Goal: Obtain resource: Download file/media

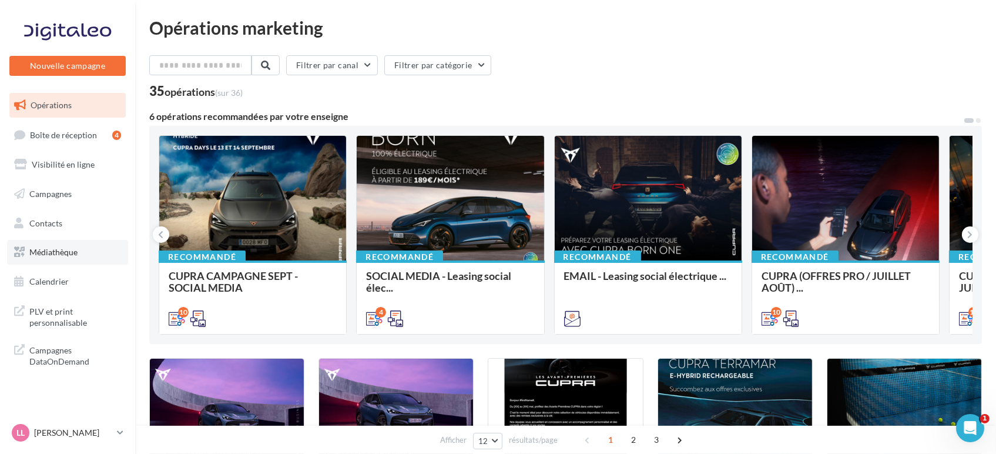
click at [52, 246] on link "Médiathèque" at bounding box center [67, 252] width 121 height 25
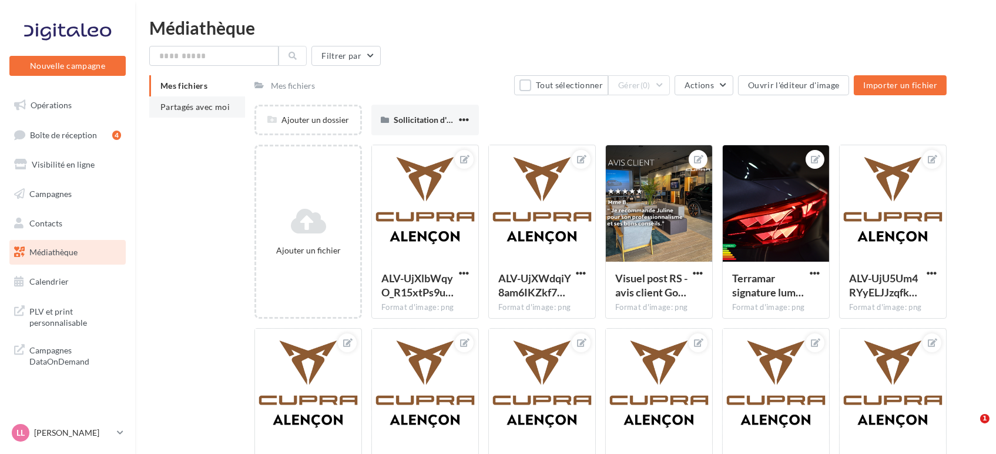
click at [183, 109] on span "Partagés avec moi" at bounding box center [194, 107] width 69 height 10
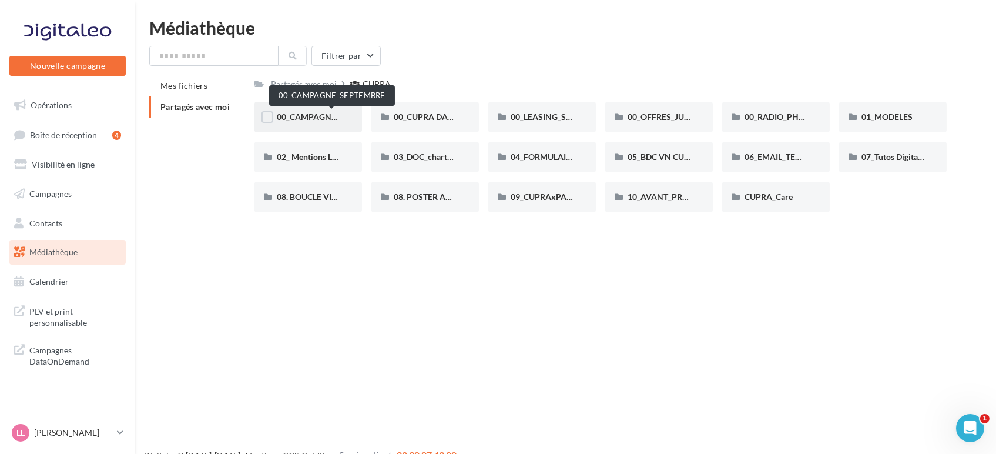
click at [289, 121] on span "00_CAMPAGNE_SEPTEMBRE" at bounding box center [332, 117] width 110 height 10
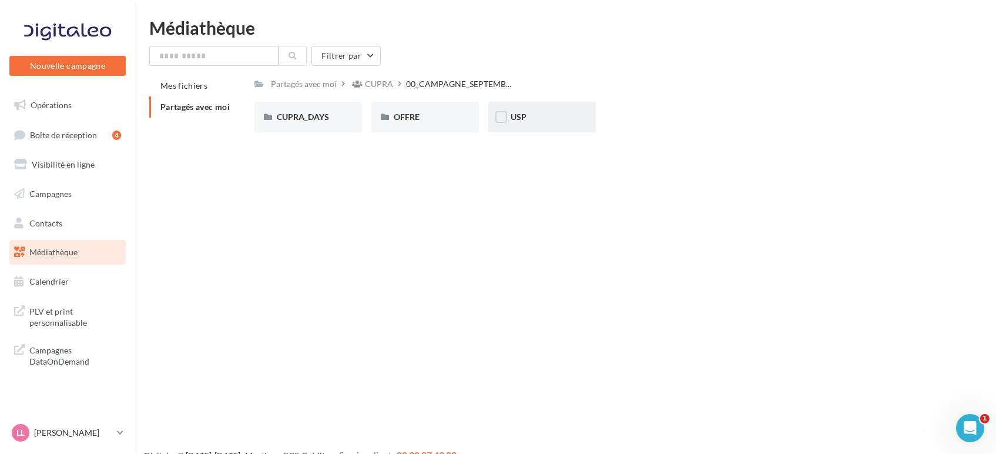
click at [554, 121] on div "USP" at bounding box center [542, 117] width 63 height 12
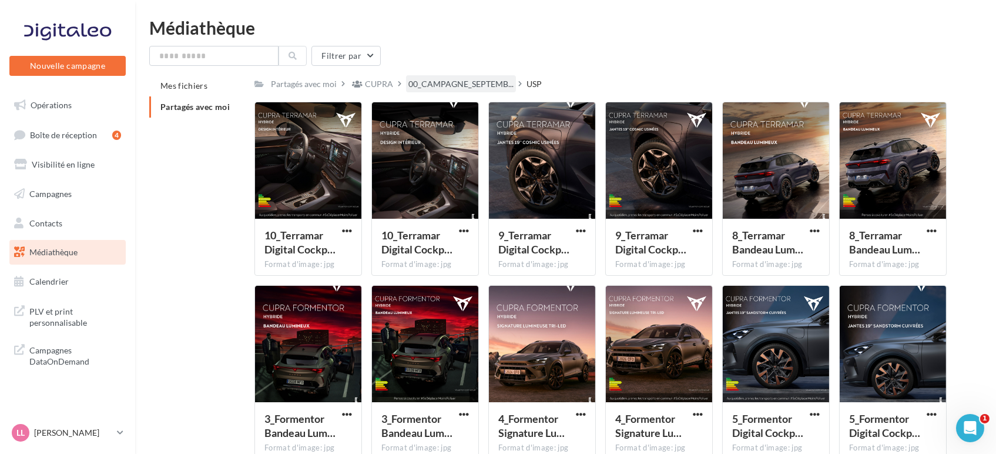
click at [456, 92] on div "00_CAMPAGNE_SEPTEMB..." at bounding box center [461, 83] width 110 height 17
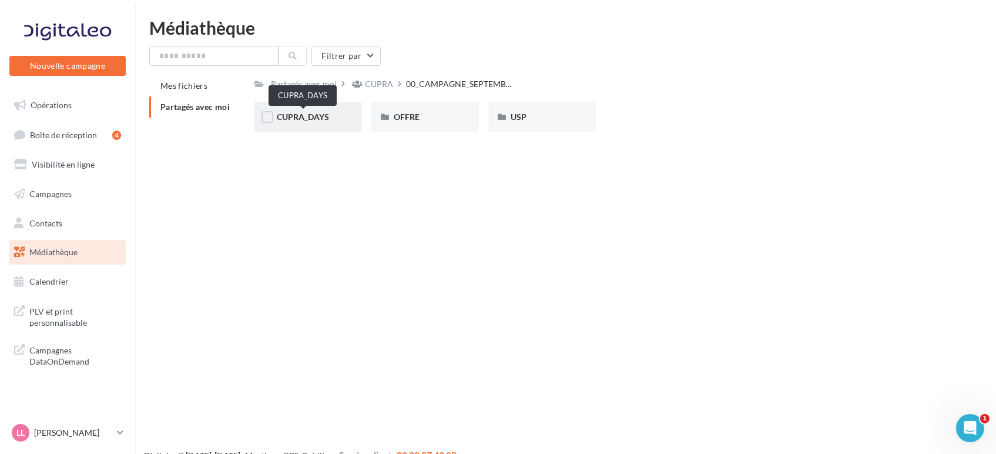
click at [292, 119] on span "CUPRA_DAYS" at bounding box center [303, 117] width 52 height 10
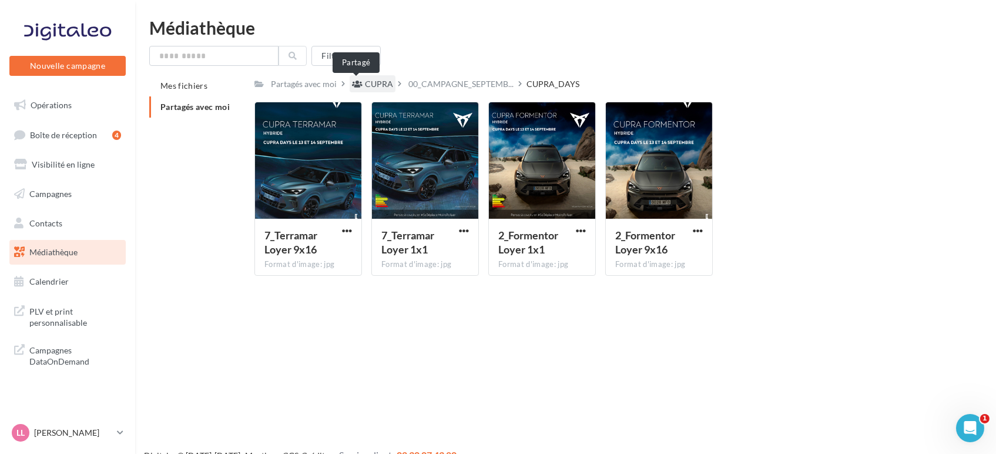
click at [357, 85] on icon at bounding box center [357, 84] width 11 height 8
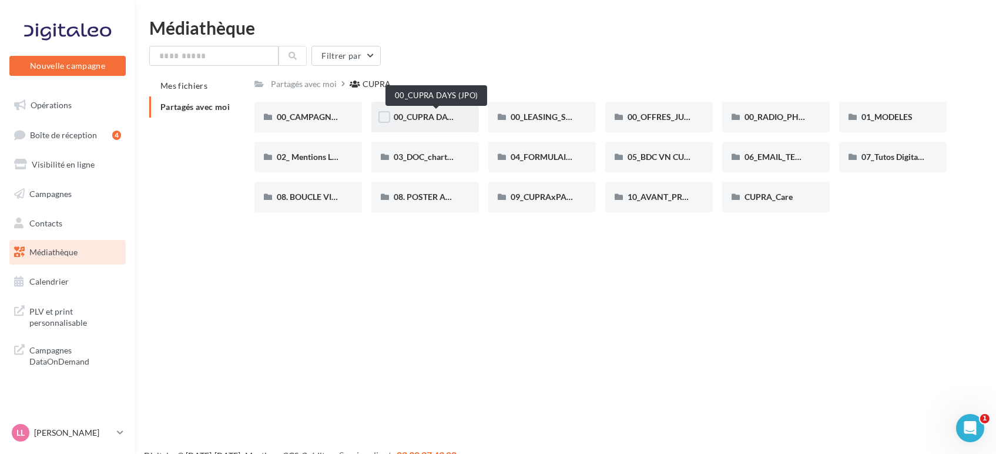
click at [395, 115] on span "00_CUPRA DAYS (JPO)" at bounding box center [436, 117] width 85 height 10
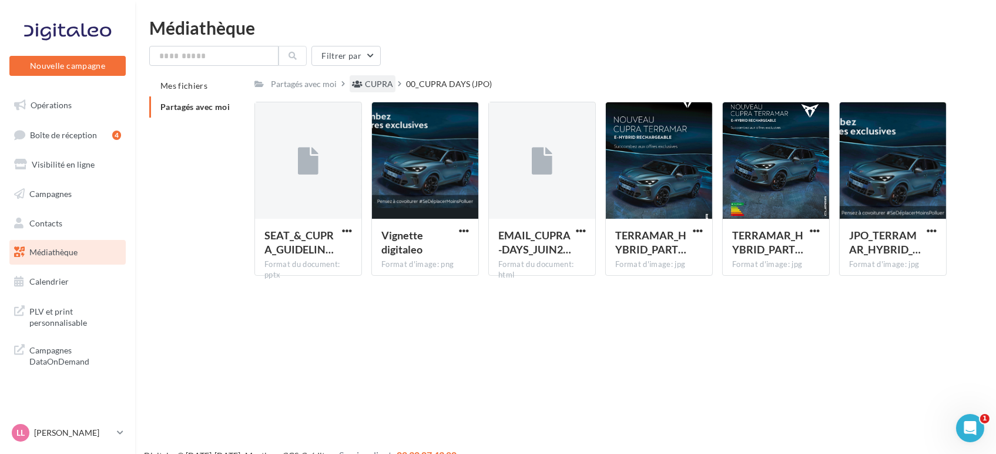
click at [384, 88] on div "CUPRA" at bounding box center [379, 84] width 28 height 12
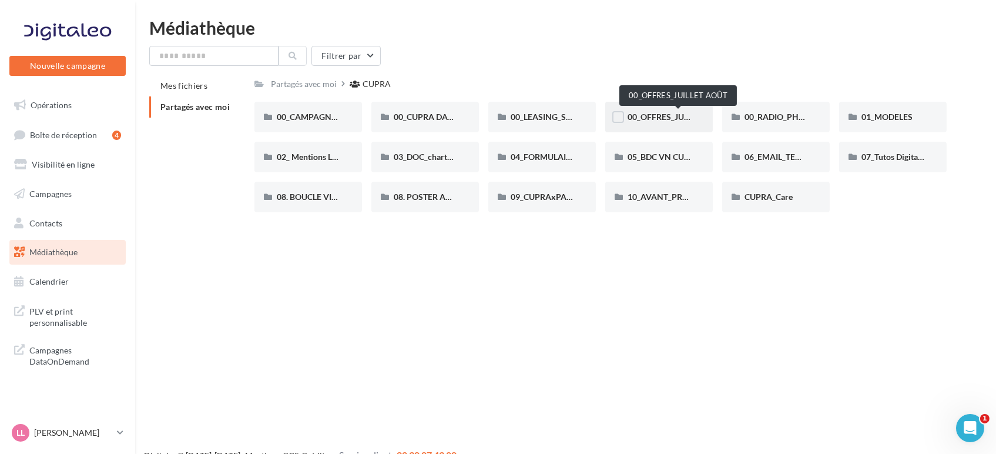
click at [673, 116] on span "00_OFFRES_JUILLET AOÛT" at bounding box center [678, 117] width 101 height 10
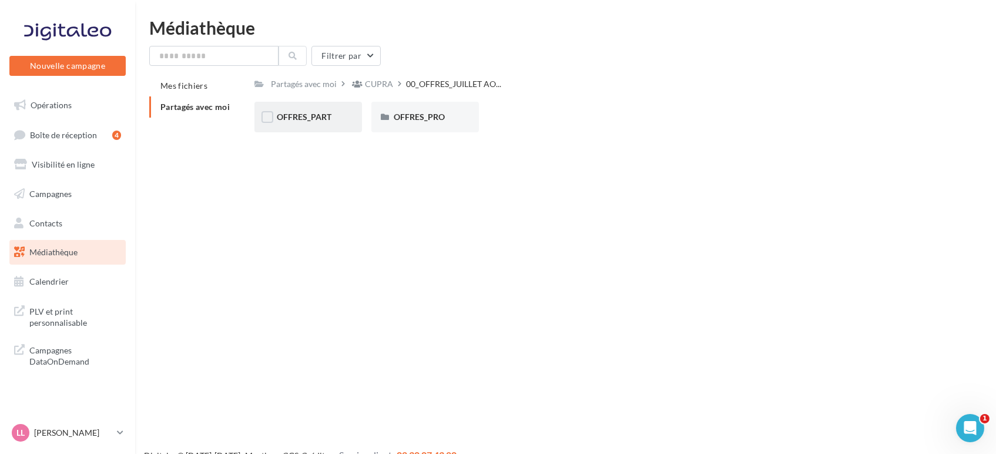
click at [320, 111] on div "OFFRES_PART" at bounding box center [309, 117] width 108 height 31
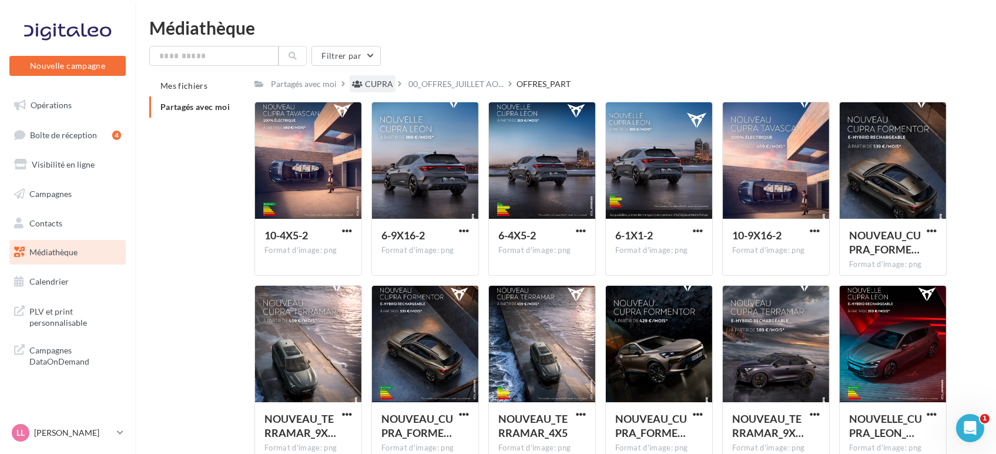
click at [377, 89] on div "CUPRA" at bounding box center [379, 84] width 28 height 12
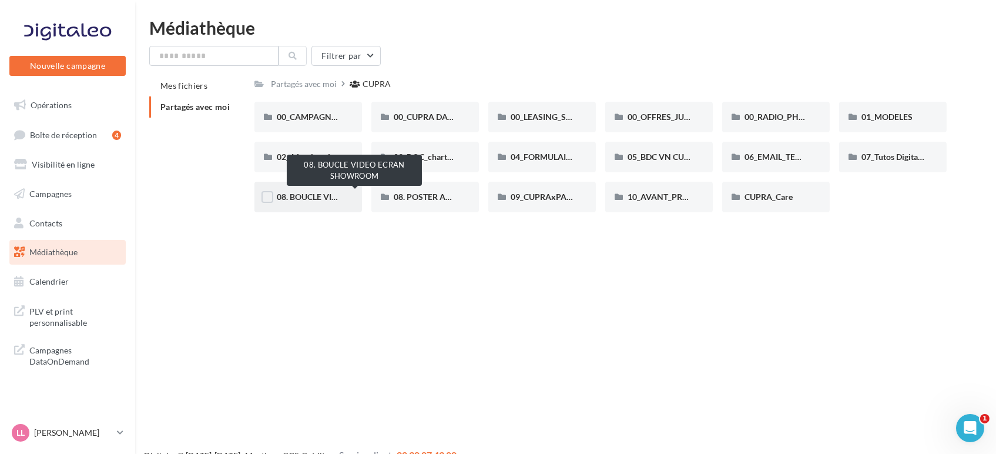
click at [297, 195] on span "08. BOUCLE VIDEO ECRAN SHOWROOM" at bounding box center [354, 197] width 155 height 10
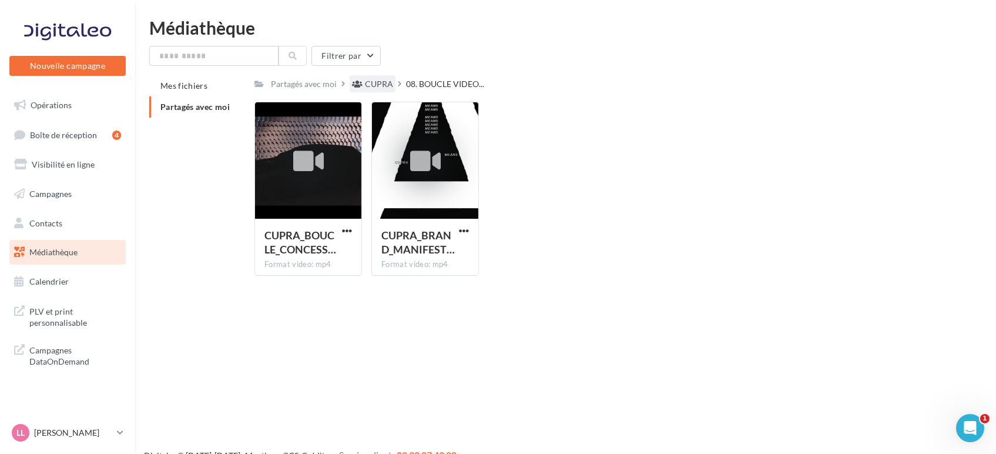
click at [378, 86] on div "CUPRA" at bounding box center [379, 84] width 28 height 12
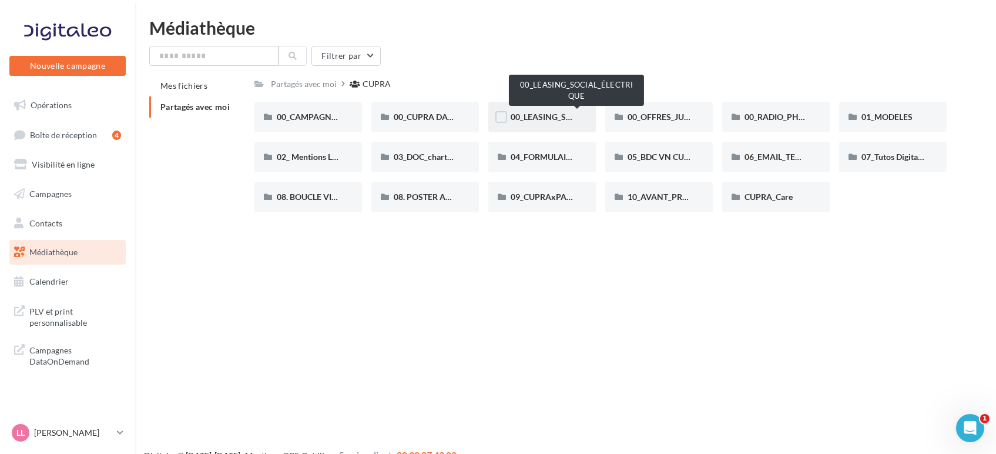
click at [547, 118] on span "00_LEASING_SOCIAL_ÉLECTRIQUE" at bounding box center [576, 117] width 131 height 10
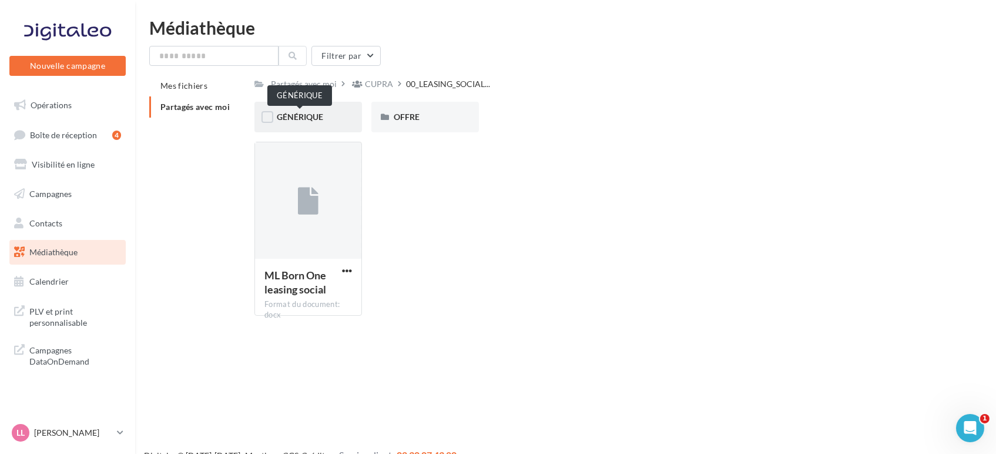
click at [297, 115] on span "GÉNÉRIQUE" at bounding box center [300, 117] width 46 height 10
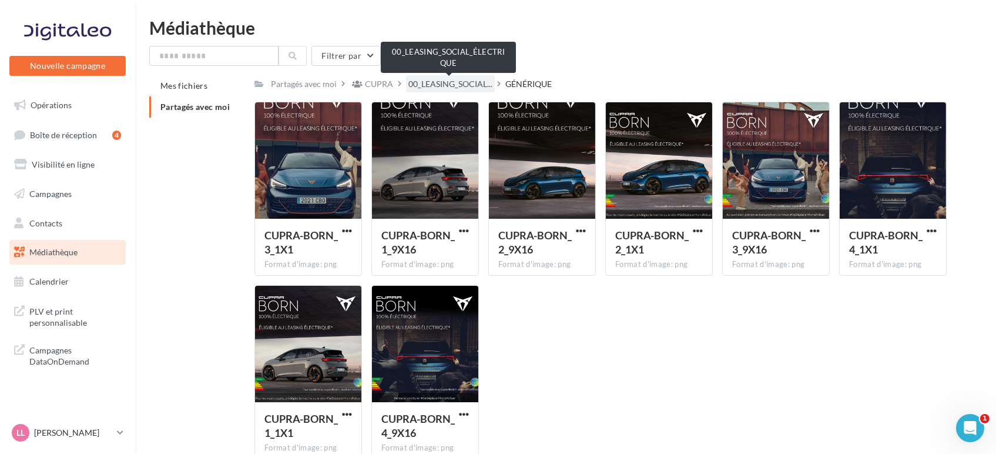
click at [426, 80] on span "00_LEASING_SOCIAL..." at bounding box center [451, 84] width 84 height 12
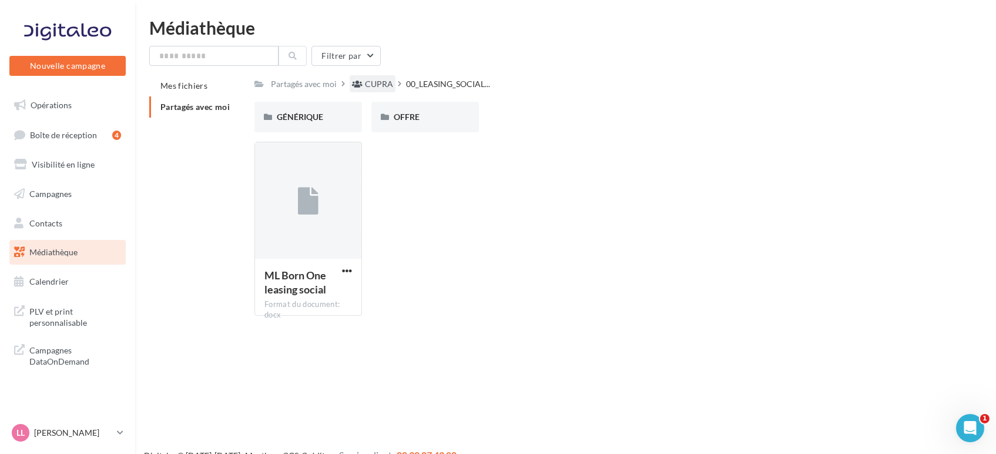
click at [375, 87] on div "CUPRA" at bounding box center [379, 84] width 28 height 12
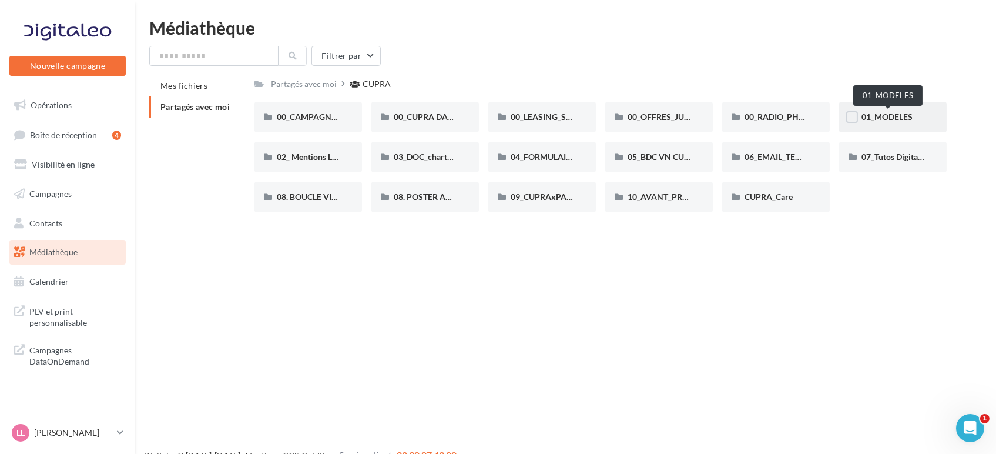
click at [882, 119] on span "01_MODELES" at bounding box center [887, 117] width 51 height 10
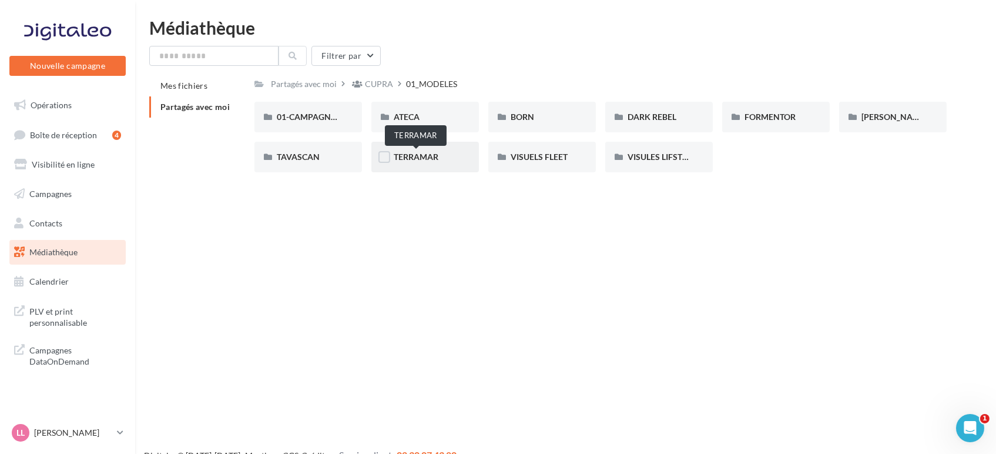
click at [419, 154] on span "TERRAMAR" at bounding box center [416, 157] width 45 height 10
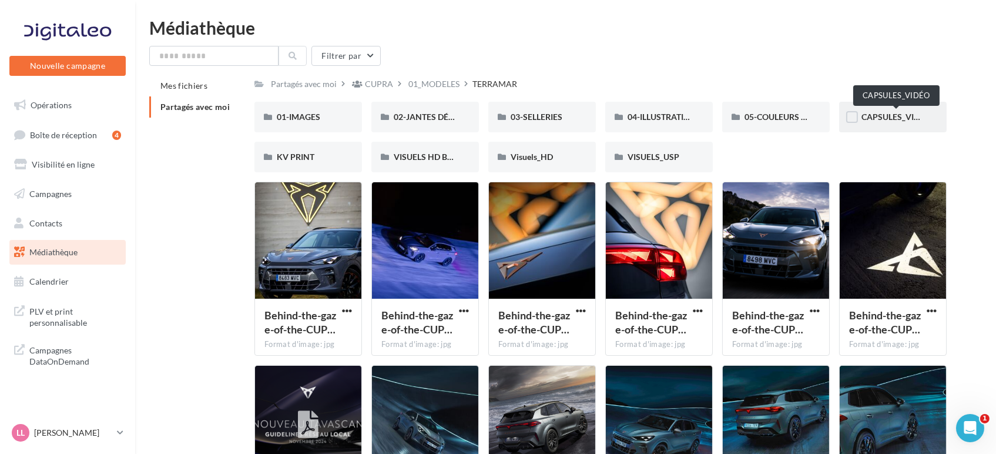
click at [891, 115] on span "CAPSULES_VIDÉO" at bounding box center [896, 117] width 69 height 10
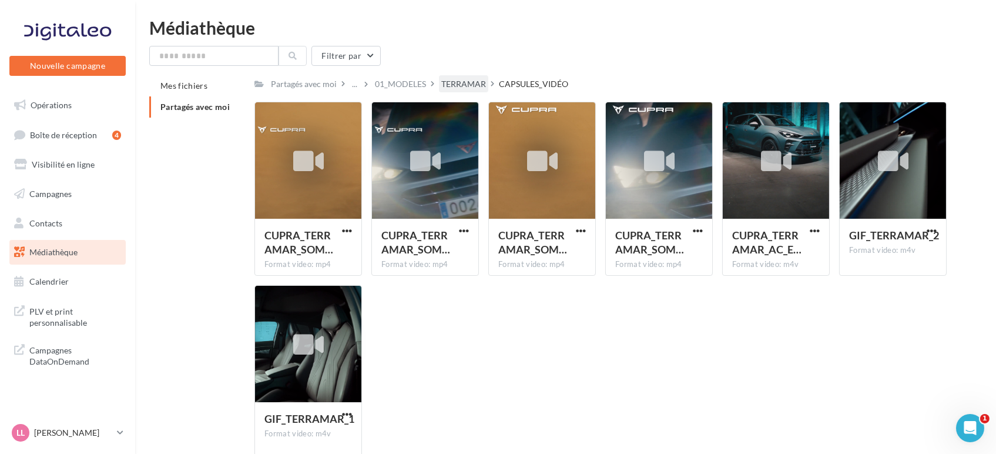
click at [472, 84] on div "TERRAMAR" at bounding box center [463, 84] width 45 height 12
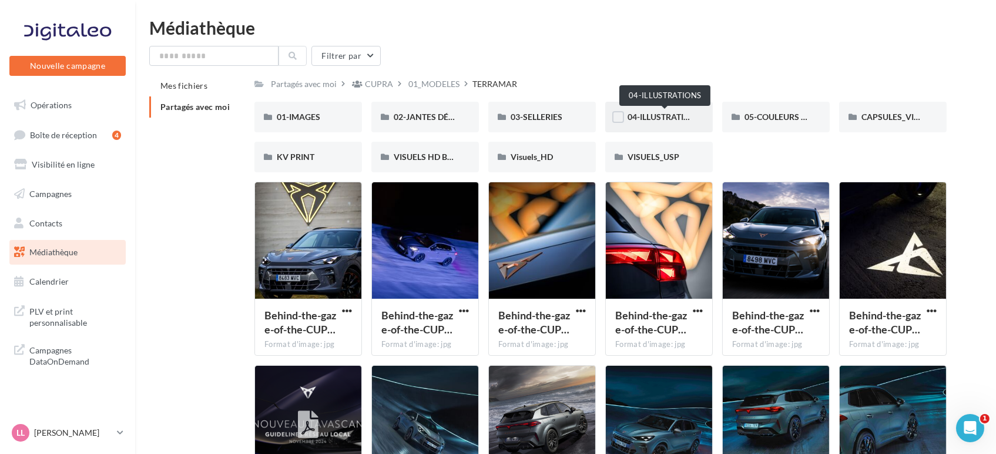
click at [675, 113] on span "04-ILLUSTRATIONS" at bounding box center [664, 117] width 73 height 10
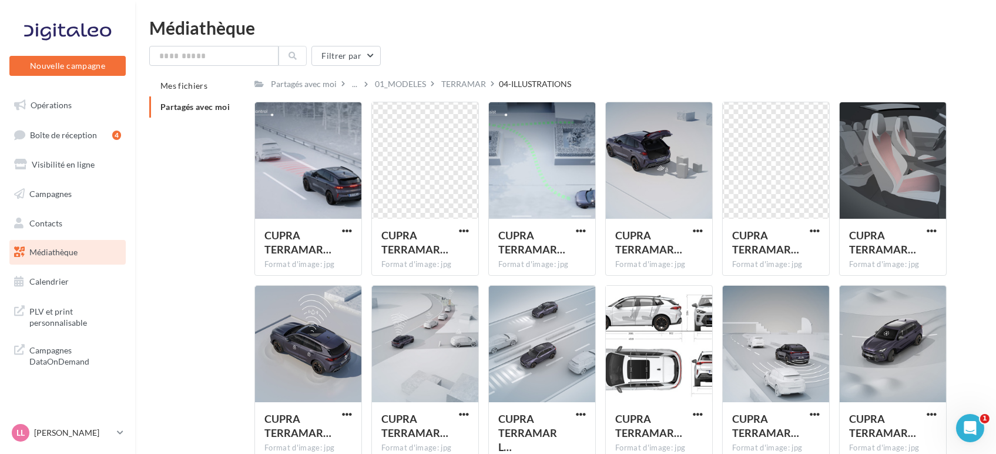
scroll to position [131, 0]
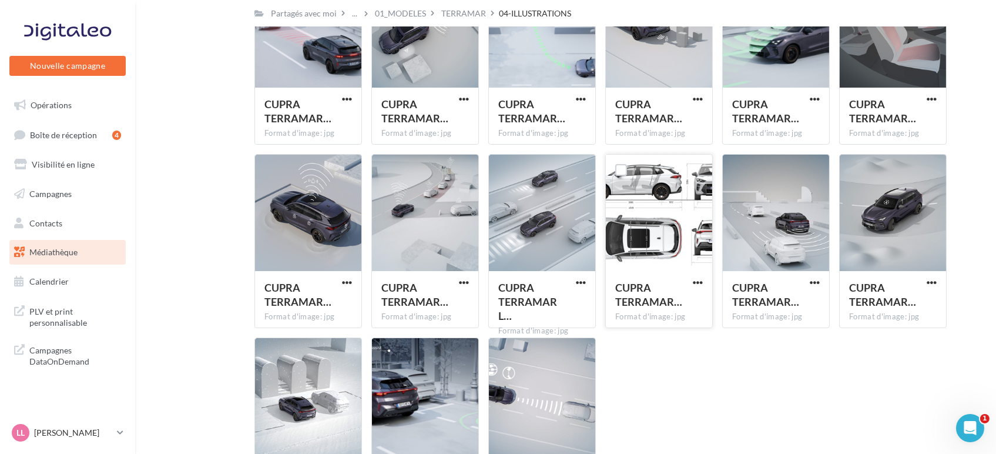
click at [702, 282] on span "button" at bounding box center [698, 282] width 10 height 10
click at [655, 303] on button "Télécharger" at bounding box center [647, 306] width 118 height 31
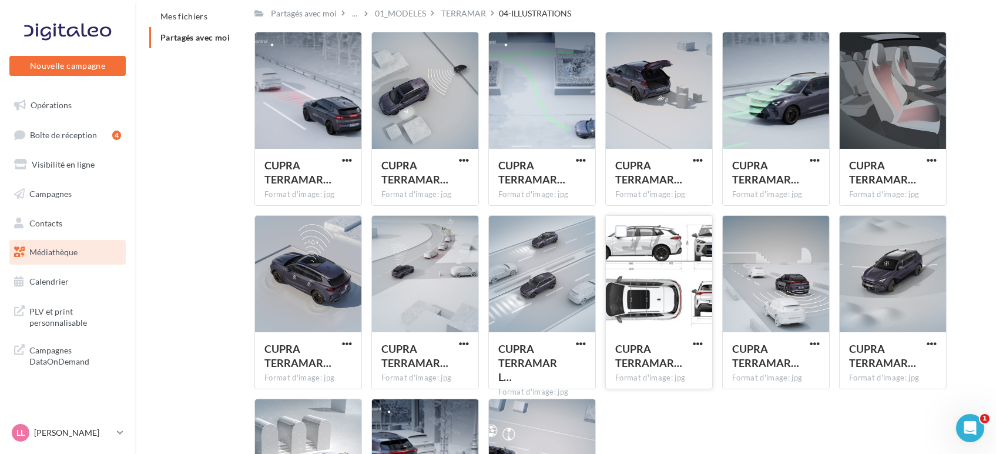
scroll to position [52, 0]
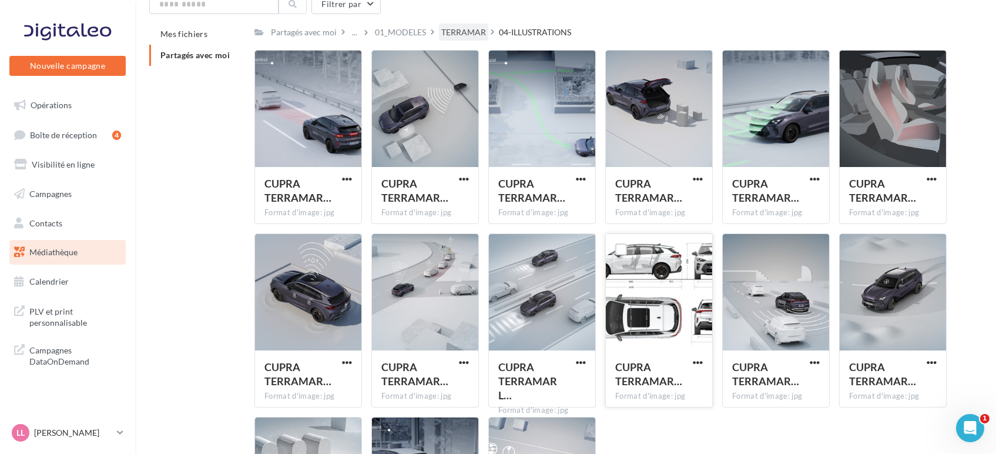
click at [455, 31] on div "TERRAMAR" at bounding box center [463, 32] width 45 height 12
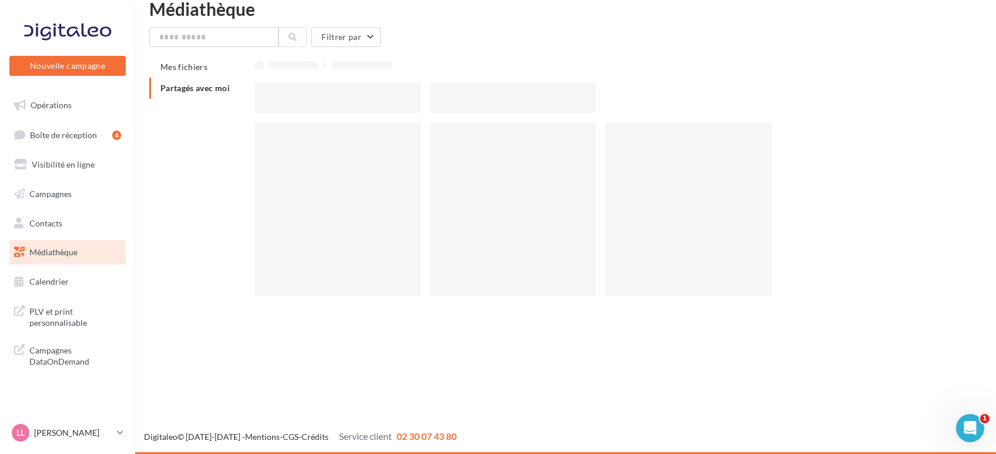
scroll to position [52, 0]
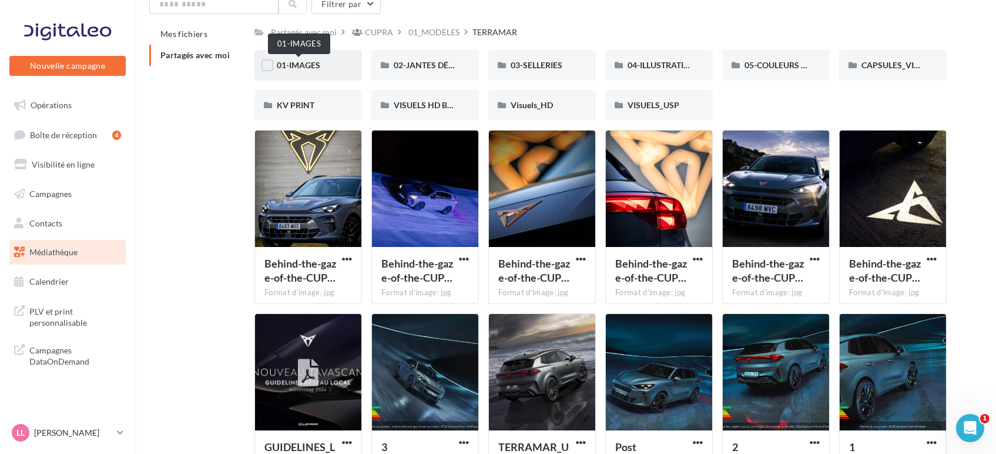
click at [301, 63] on span "01-IMAGES" at bounding box center [299, 65] width 44 height 10
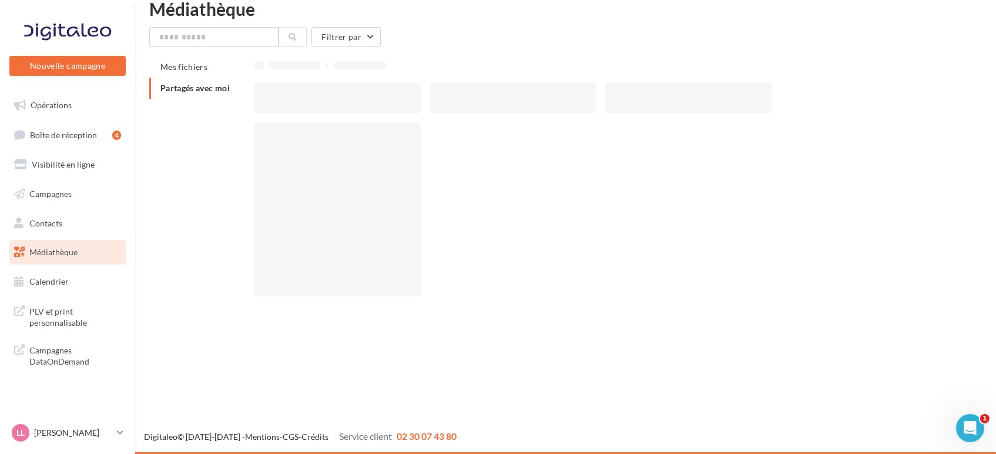
scroll to position [52, 0]
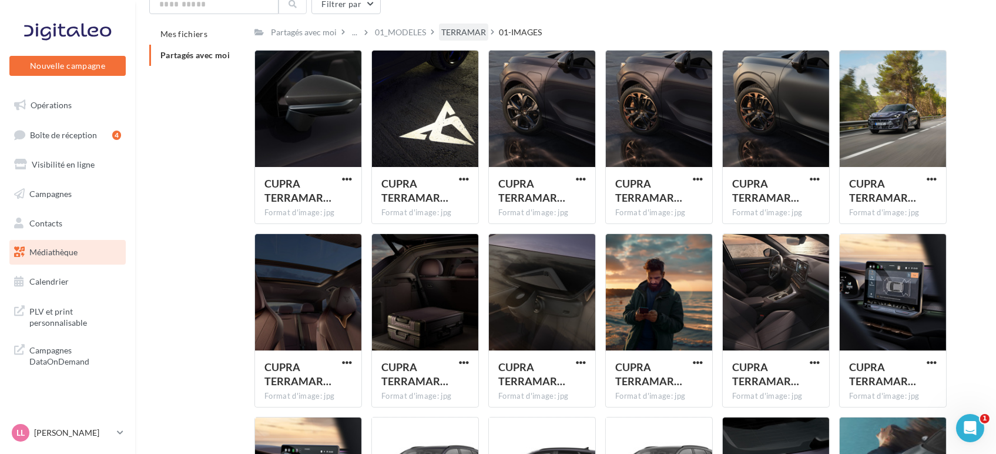
click at [449, 32] on div "TERRAMAR" at bounding box center [463, 32] width 45 height 12
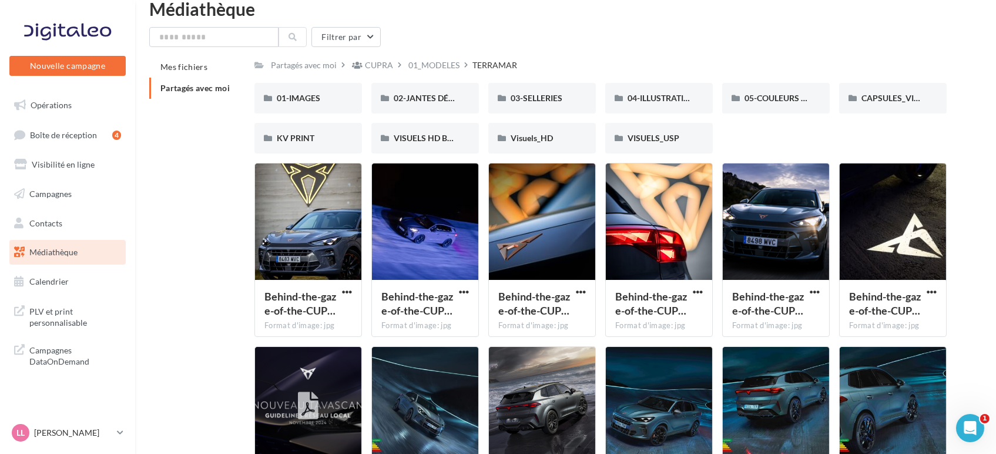
scroll to position [52, 0]
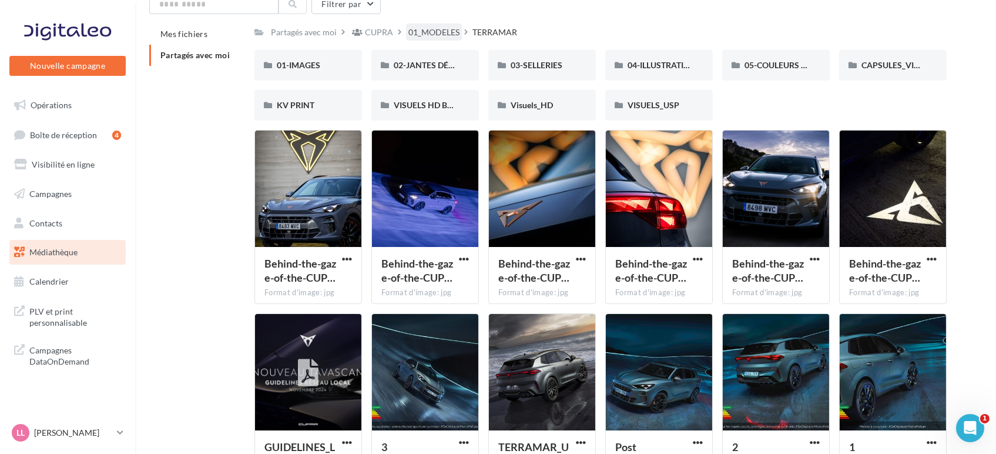
click at [430, 41] on div "01_MODELES" at bounding box center [434, 32] width 56 height 17
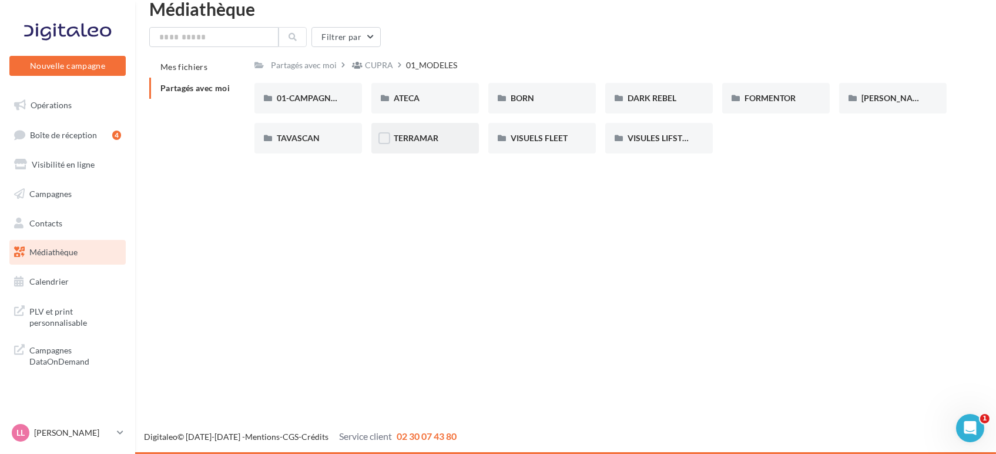
click at [444, 131] on div "TERRAMAR" at bounding box center [426, 138] width 108 height 31
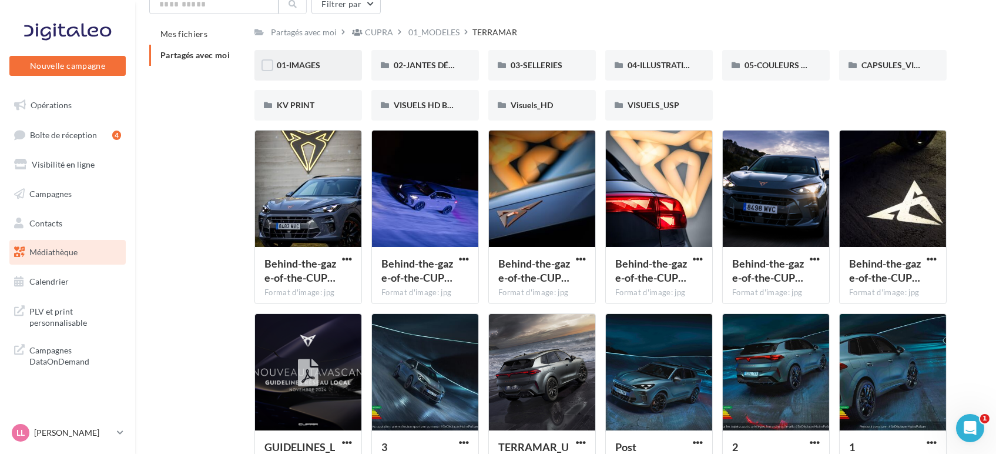
click at [290, 65] on span "01-IMAGES" at bounding box center [299, 65] width 44 height 10
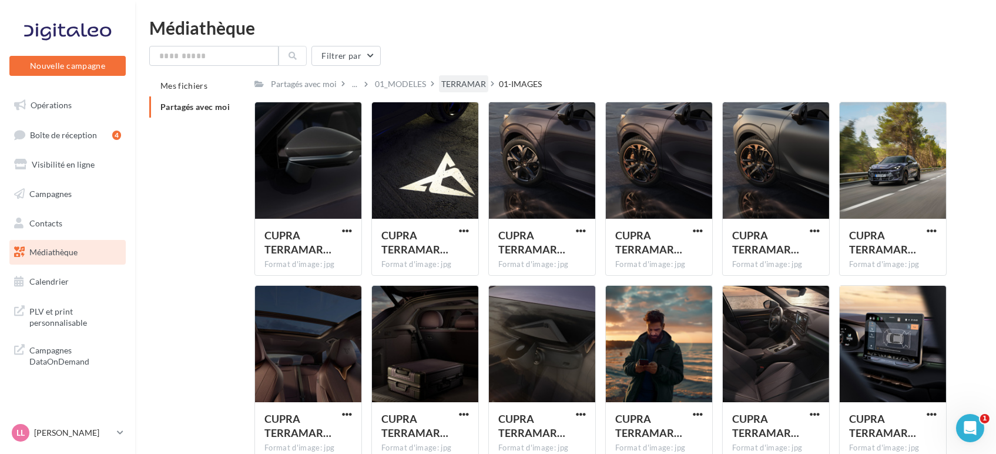
click at [449, 83] on div "TERRAMAR" at bounding box center [463, 84] width 45 height 12
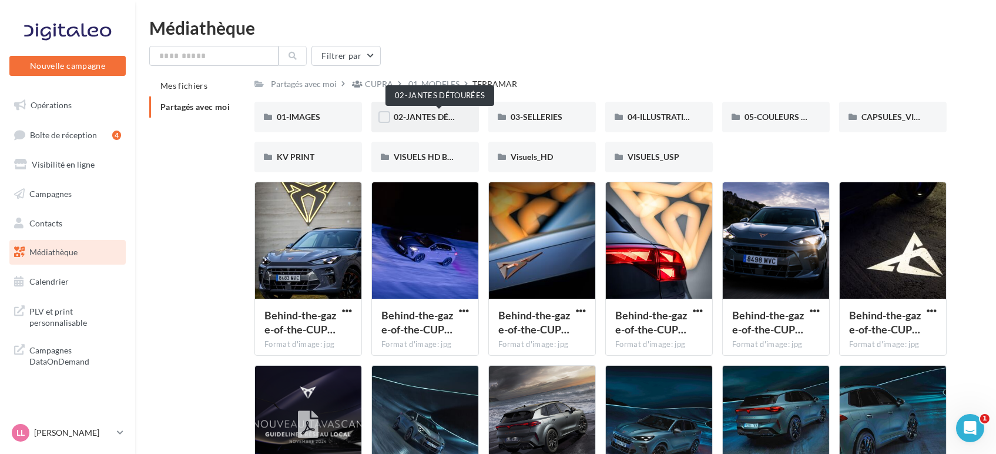
click at [421, 112] on span "02-JANTES DÉTOURÉES" at bounding box center [439, 117] width 91 height 10
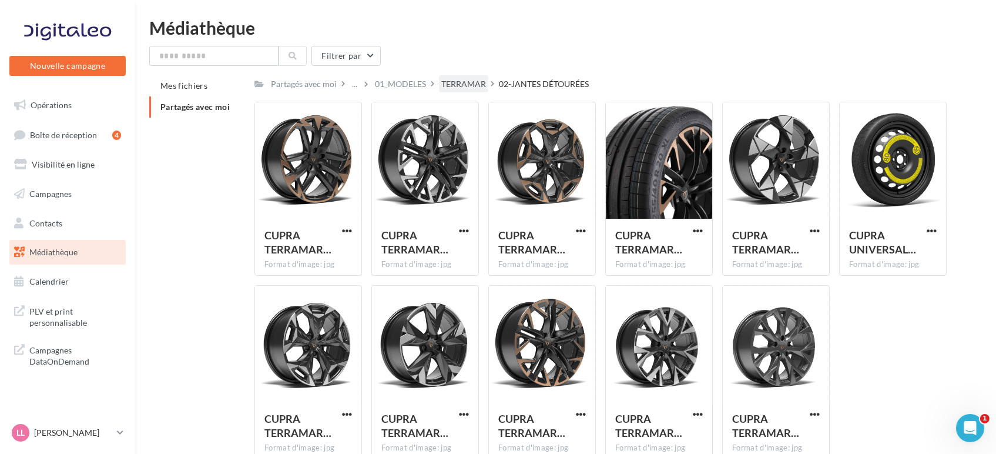
click at [467, 79] on div "TERRAMAR" at bounding box center [463, 84] width 45 height 12
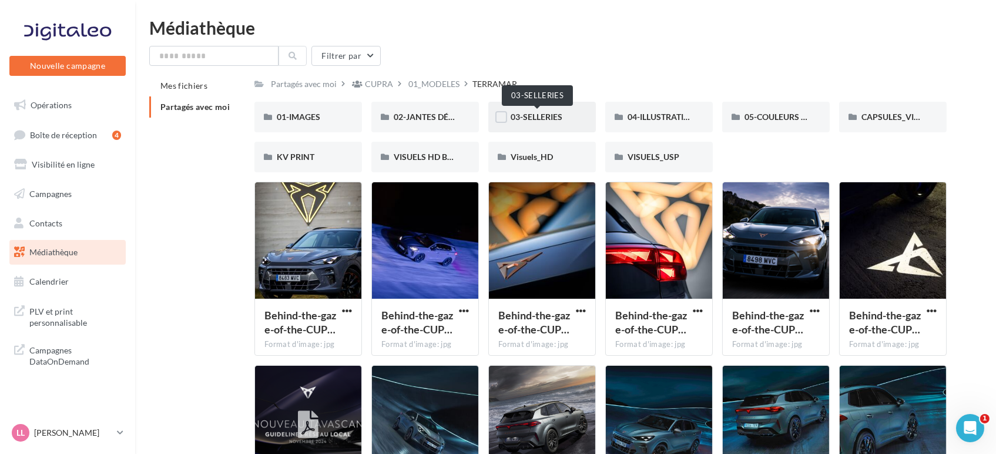
click at [537, 117] on span "03-SELLERIES" at bounding box center [537, 117] width 52 height 10
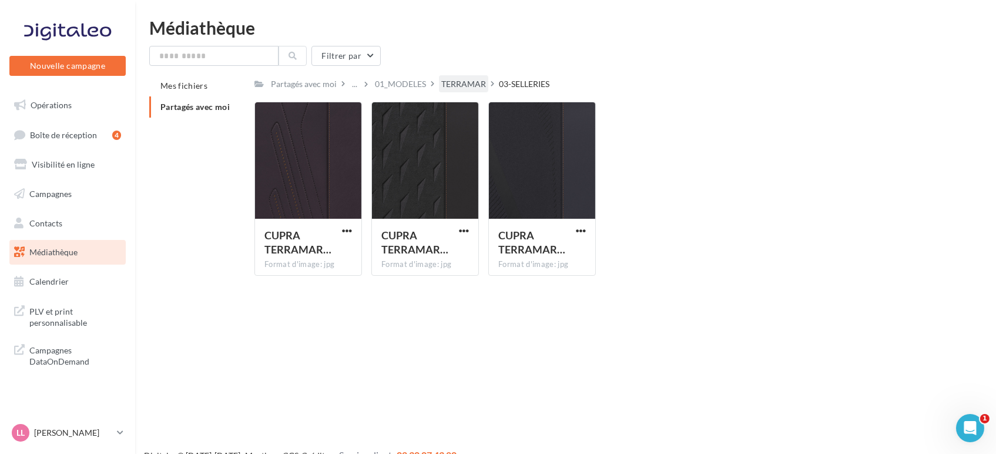
click at [453, 83] on div "TERRAMAR" at bounding box center [463, 84] width 45 height 12
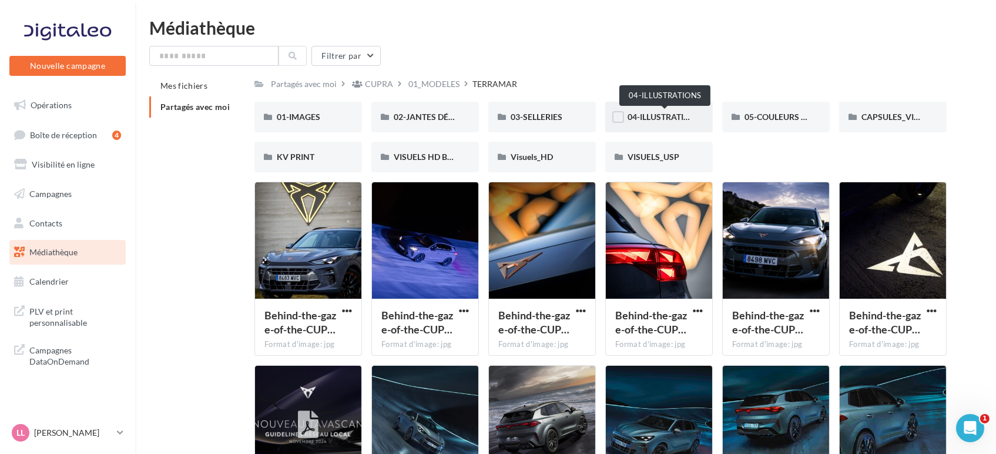
click at [660, 116] on span "04-ILLUSTRATIONS" at bounding box center [664, 117] width 73 height 10
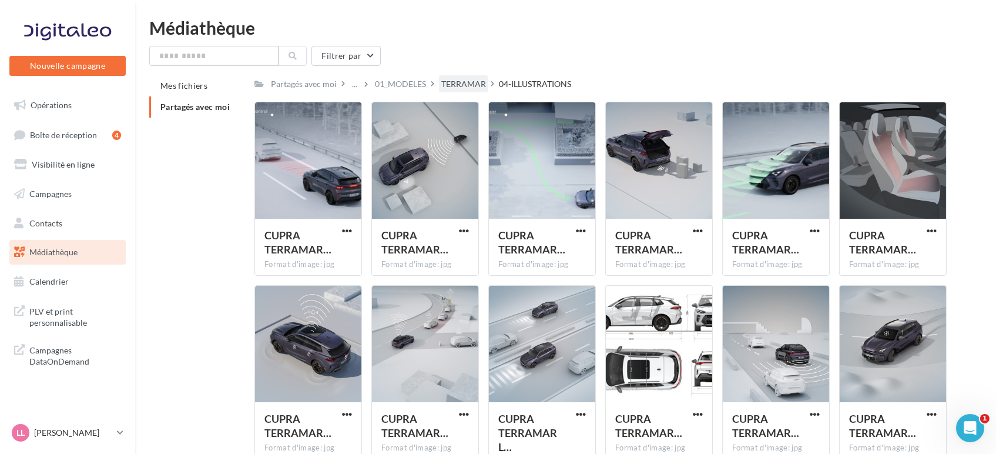
click at [466, 83] on div "TERRAMAR" at bounding box center [463, 84] width 45 height 12
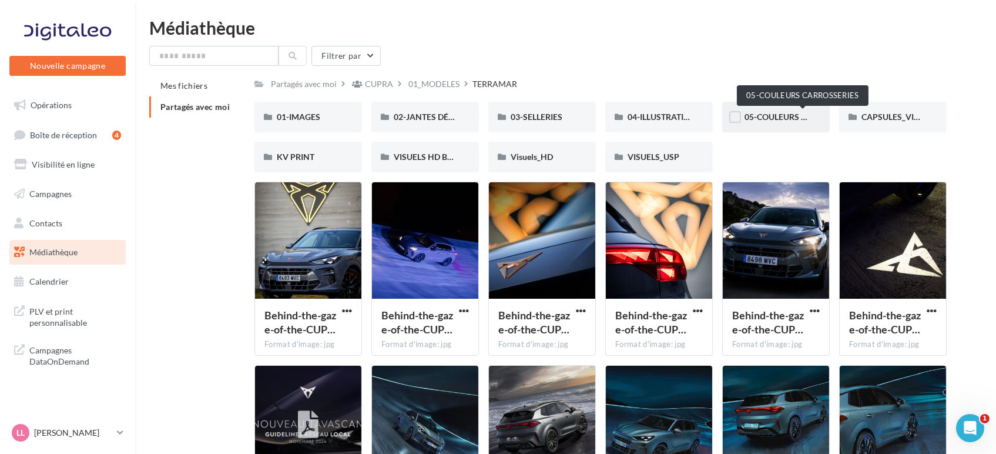
click at [782, 117] on span "05-COULEURS CARROSSERIES" at bounding box center [803, 117] width 116 height 10
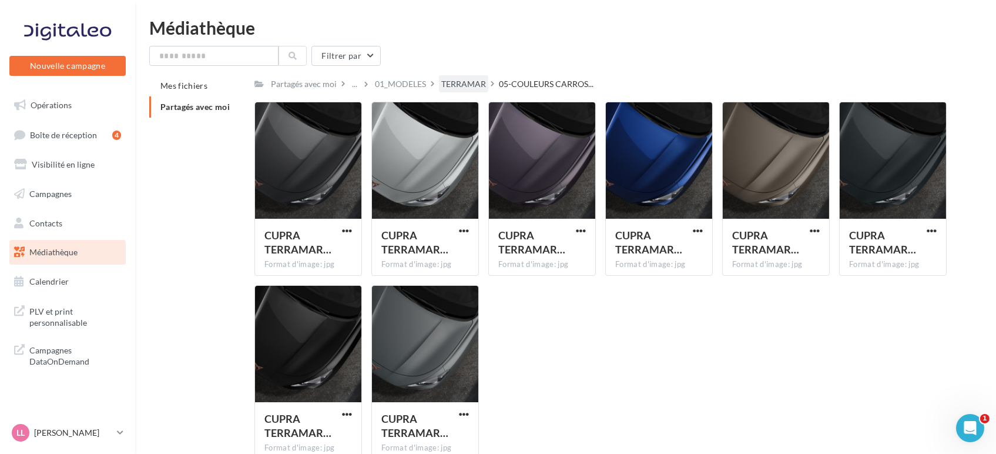
click at [454, 86] on div "TERRAMAR" at bounding box center [463, 84] width 45 height 12
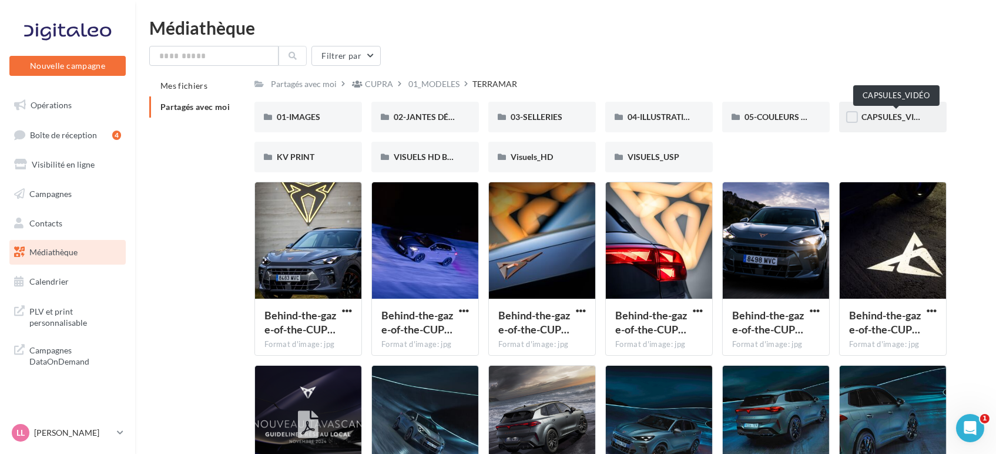
click at [878, 115] on span "CAPSULES_VIDÉO" at bounding box center [896, 117] width 69 height 10
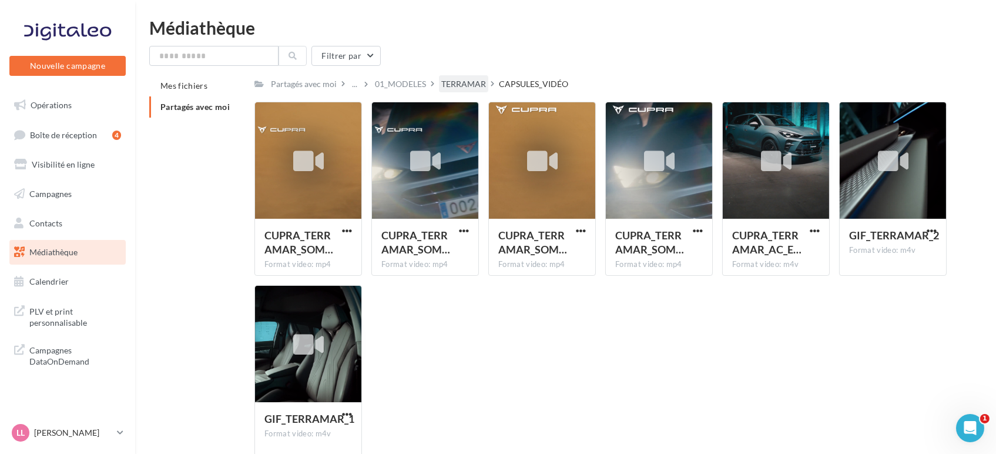
click at [466, 91] on div "TERRAMAR" at bounding box center [463, 83] width 49 height 17
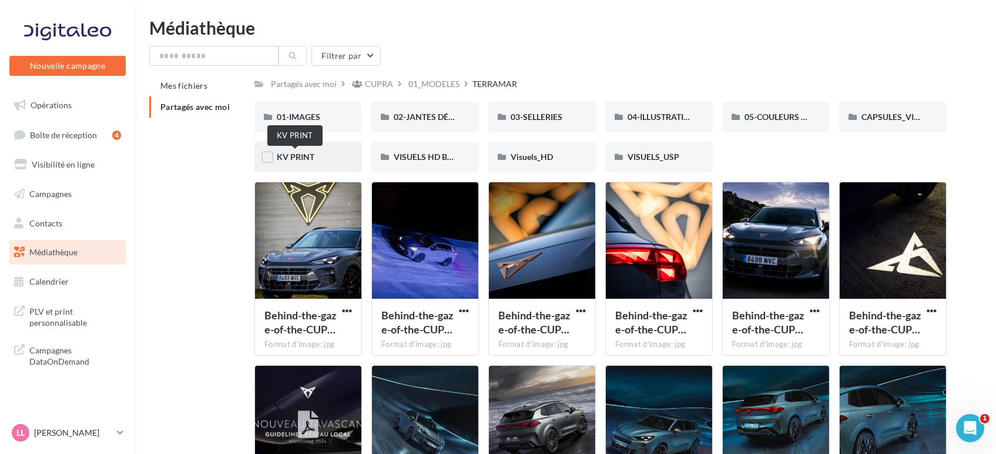
click at [294, 153] on span "KV PRINT" at bounding box center [296, 157] width 38 height 10
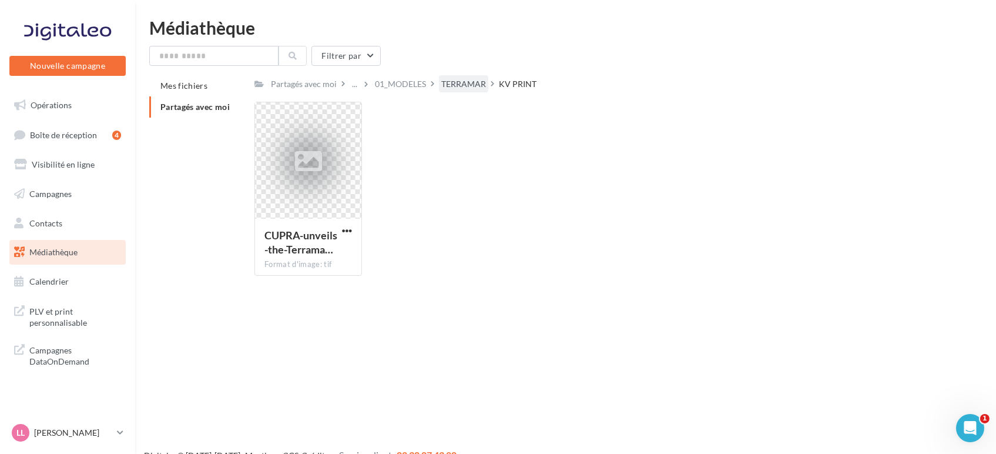
click at [454, 82] on div "TERRAMAR" at bounding box center [463, 84] width 45 height 12
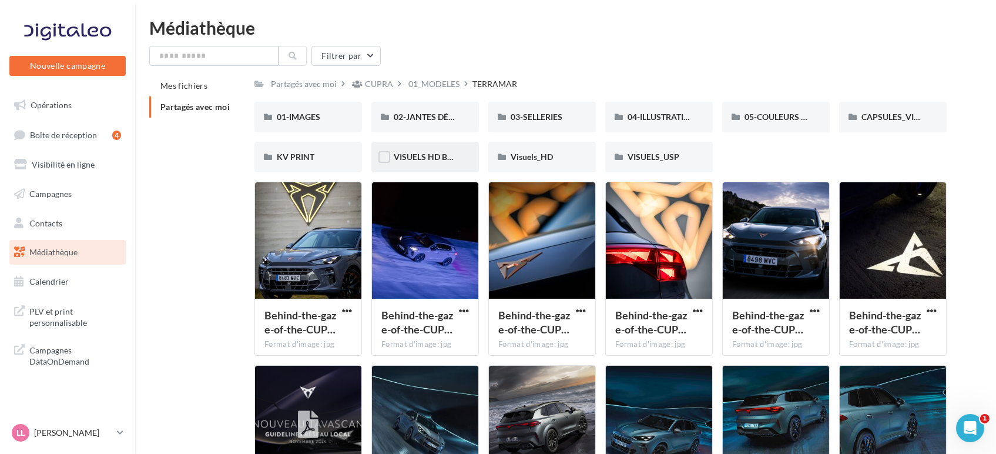
click at [414, 163] on div "VISUELS HD BROMURES" at bounding box center [425, 157] width 63 height 12
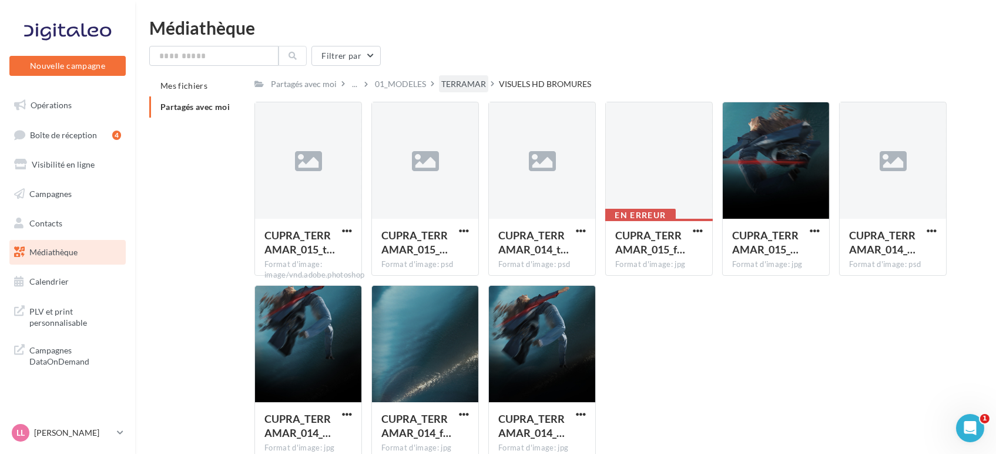
drag, startPoint x: 445, startPoint y: 88, endPoint x: 447, endPoint y: 98, distance: 10.1
click at [445, 88] on div "TERRAMAR" at bounding box center [463, 84] width 45 height 12
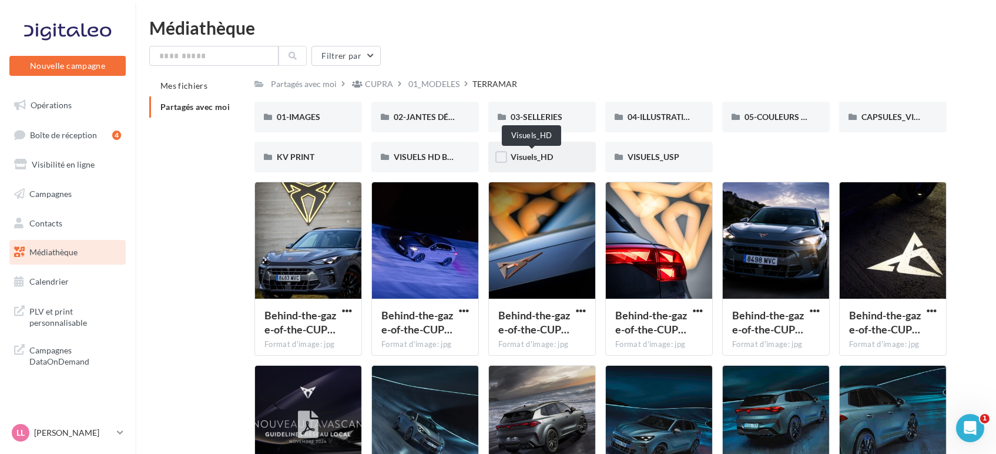
click at [534, 160] on span "Visuels_HD" at bounding box center [532, 157] width 42 height 10
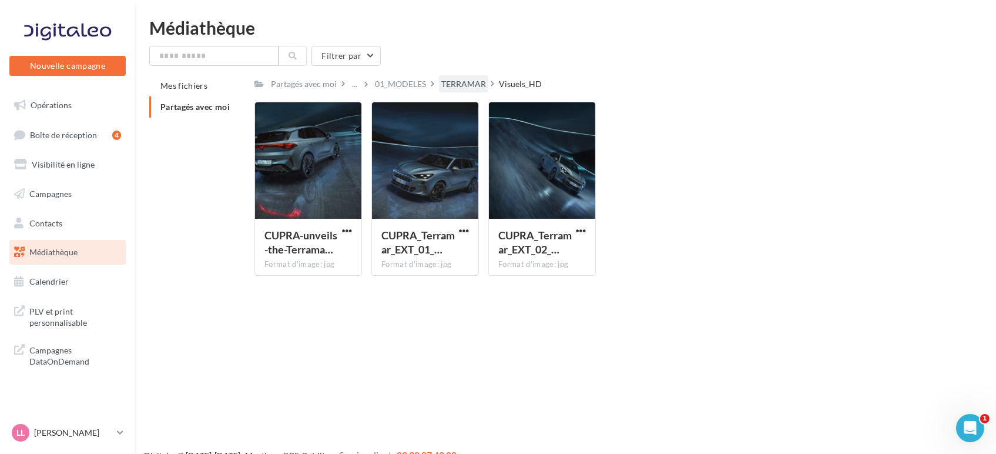
click at [466, 89] on div "TERRAMAR" at bounding box center [463, 84] width 45 height 12
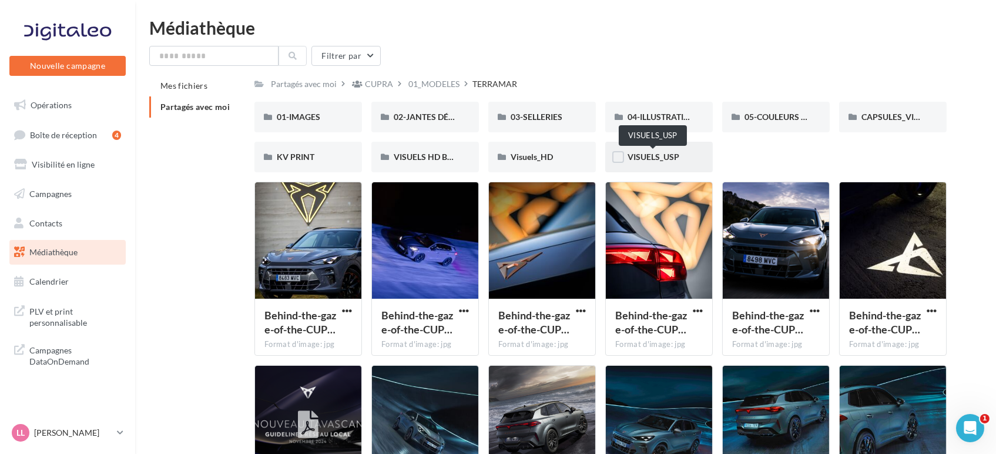
click at [644, 153] on span "VISUELS_USP" at bounding box center [654, 157] width 52 height 10
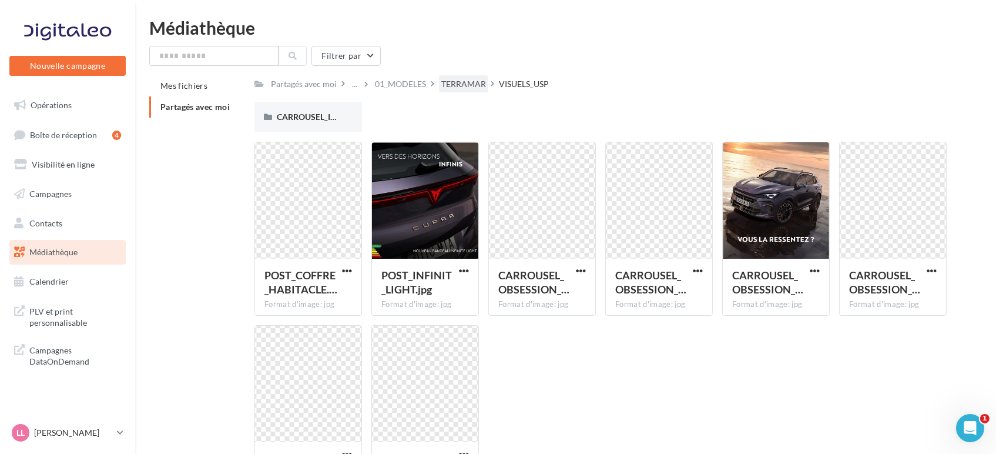
click at [461, 82] on div "TERRAMAR" at bounding box center [463, 84] width 45 height 12
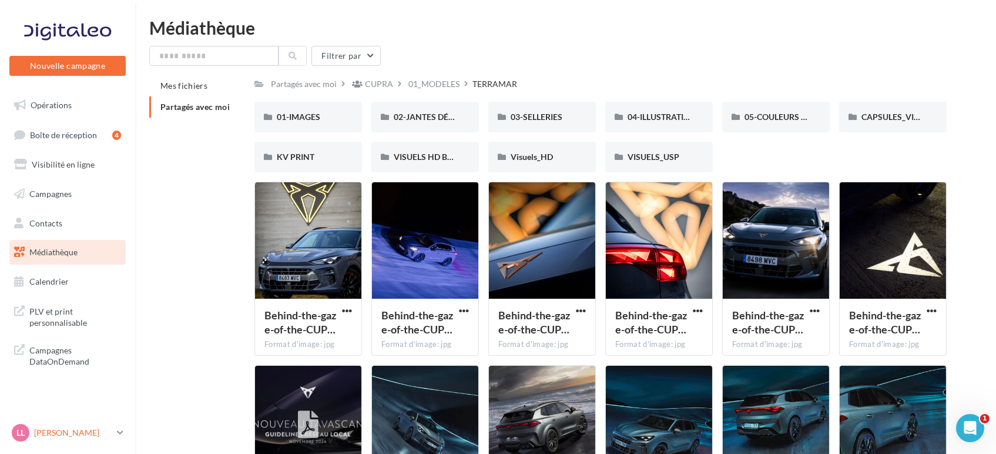
click at [118, 429] on icon at bounding box center [120, 432] width 6 height 10
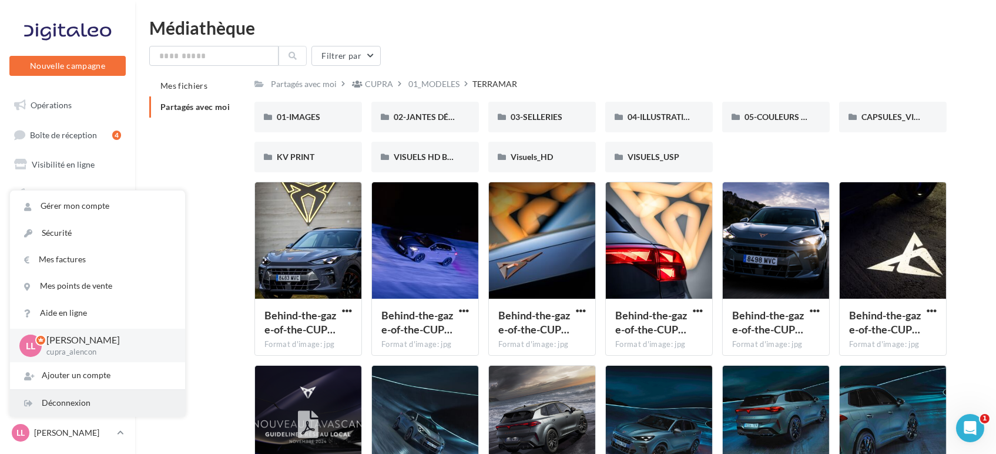
click at [84, 407] on div "Déconnexion" at bounding box center [97, 403] width 175 height 26
